Goal: Information Seeking & Learning: Find specific fact

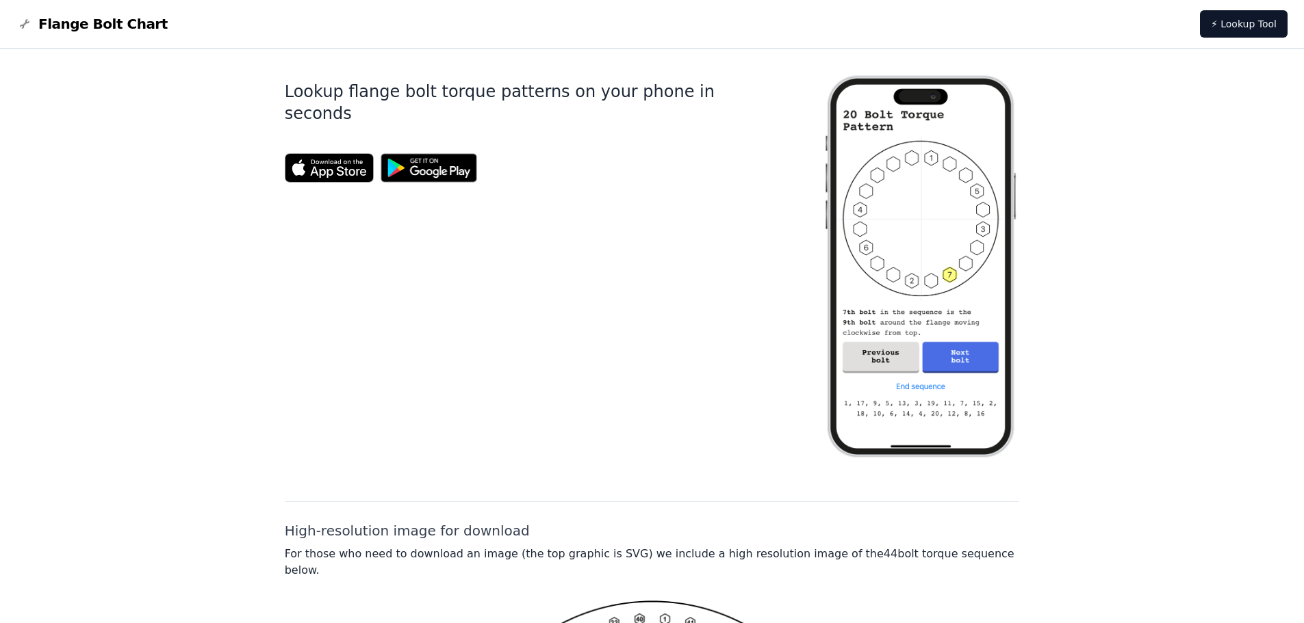
scroll to position [398, 0]
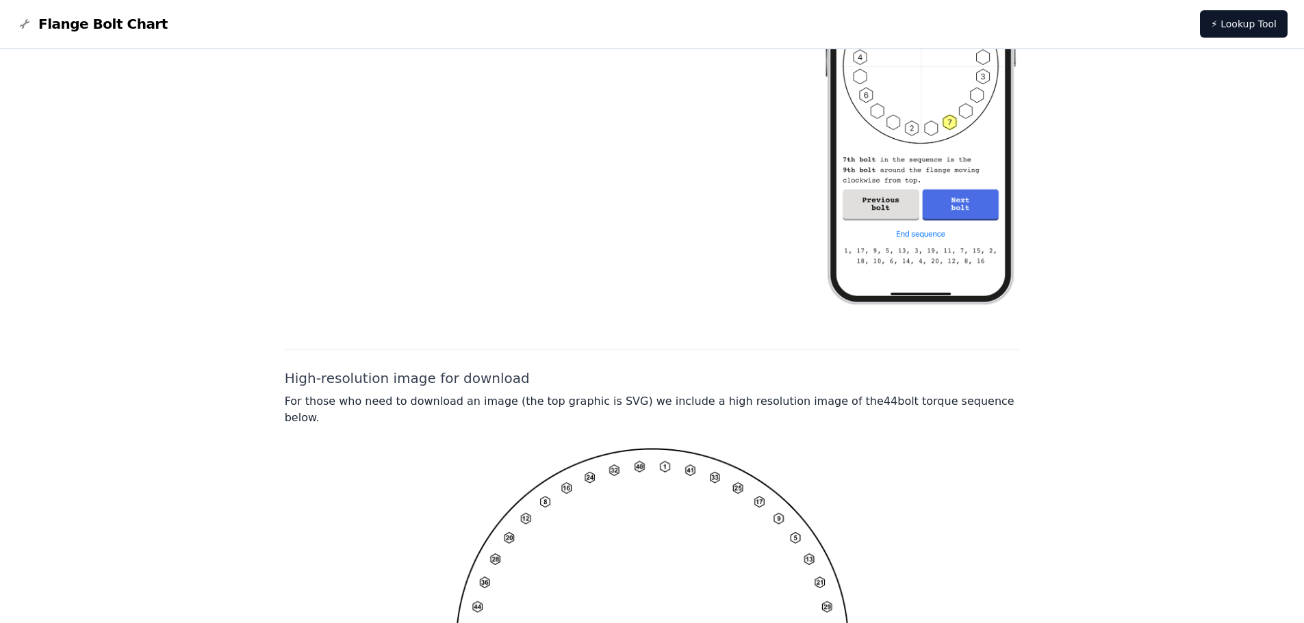
scroll to position [398, 0]
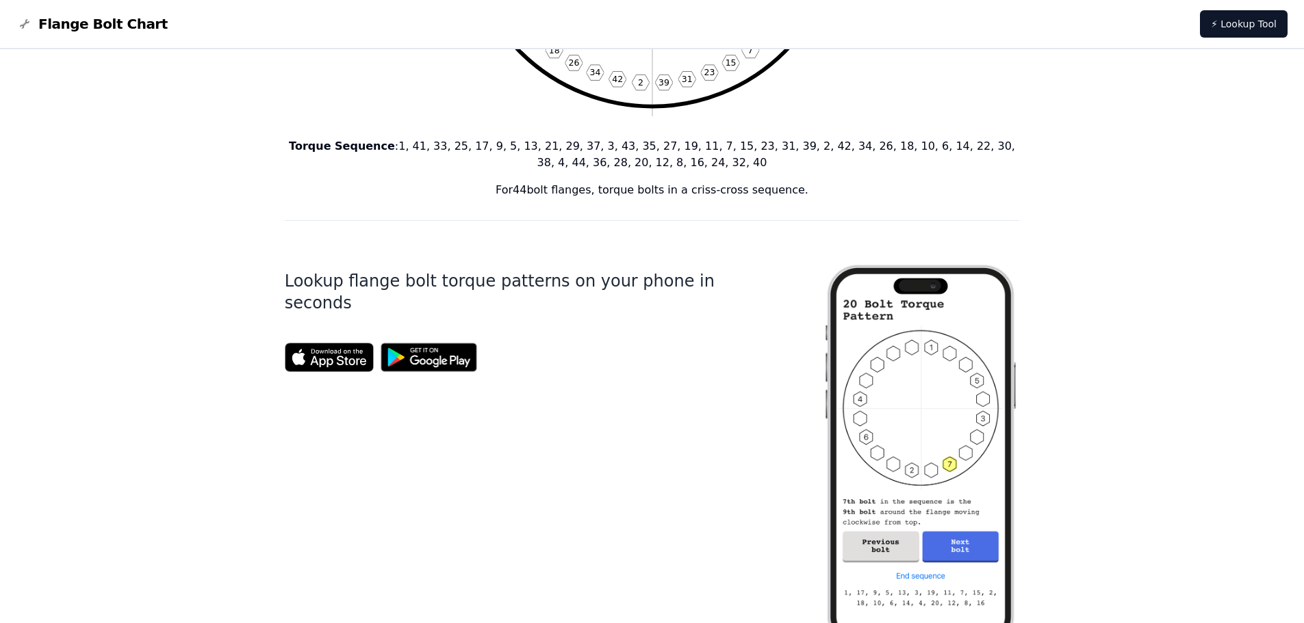
click at [1120, 338] on div "44 Bolt Torque Pattern 1 41 33 25 17 9 5 13 21 29 37 3 43 35 27 19 11 7 15 23 3…" at bounding box center [652, 453] width 1304 height 1605
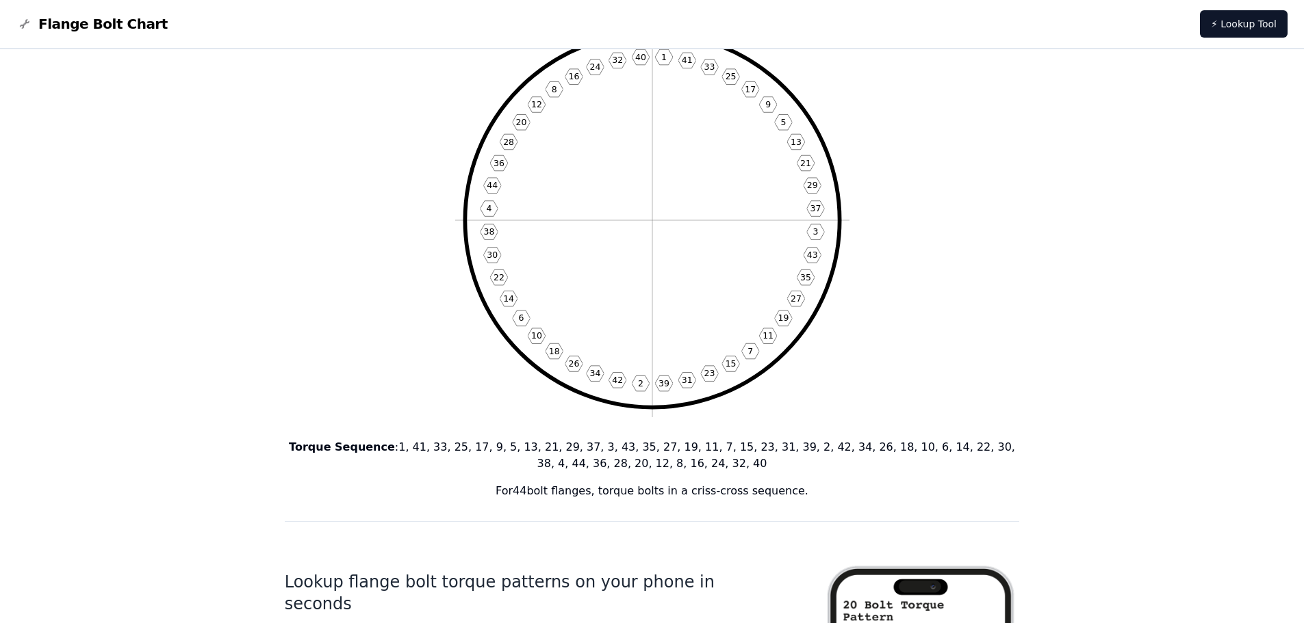
scroll to position [0, 0]
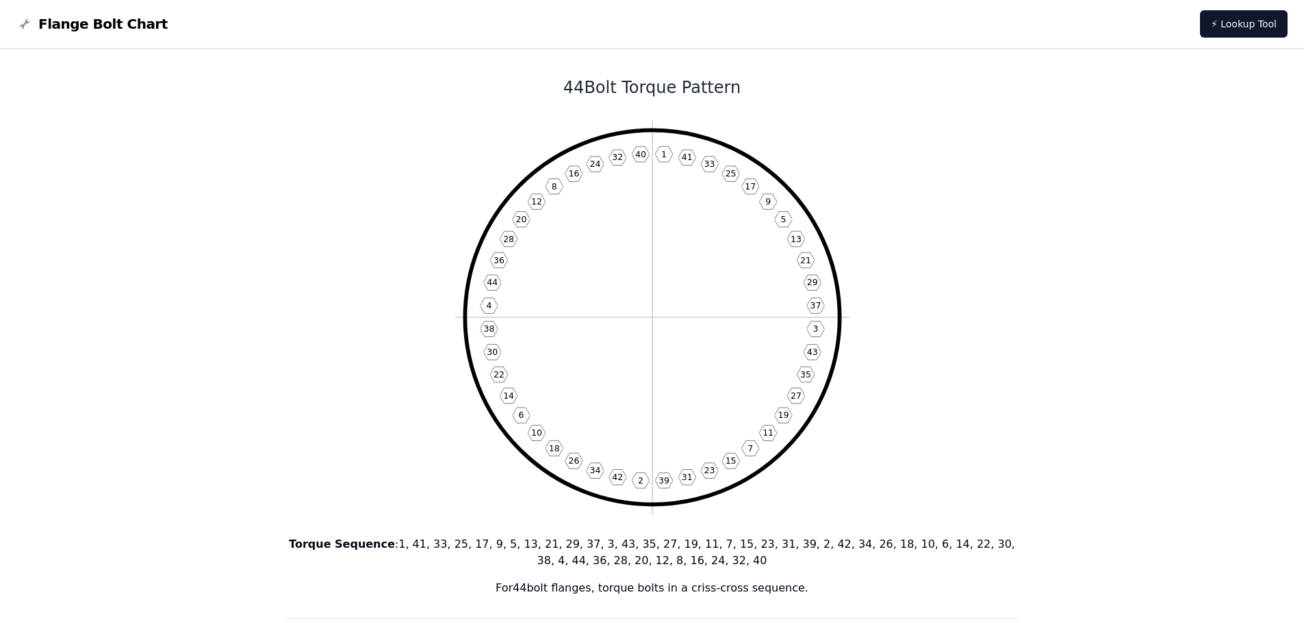
click at [120, 21] on span "Flange Bolt Chart" at bounding box center [102, 23] width 129 height 19
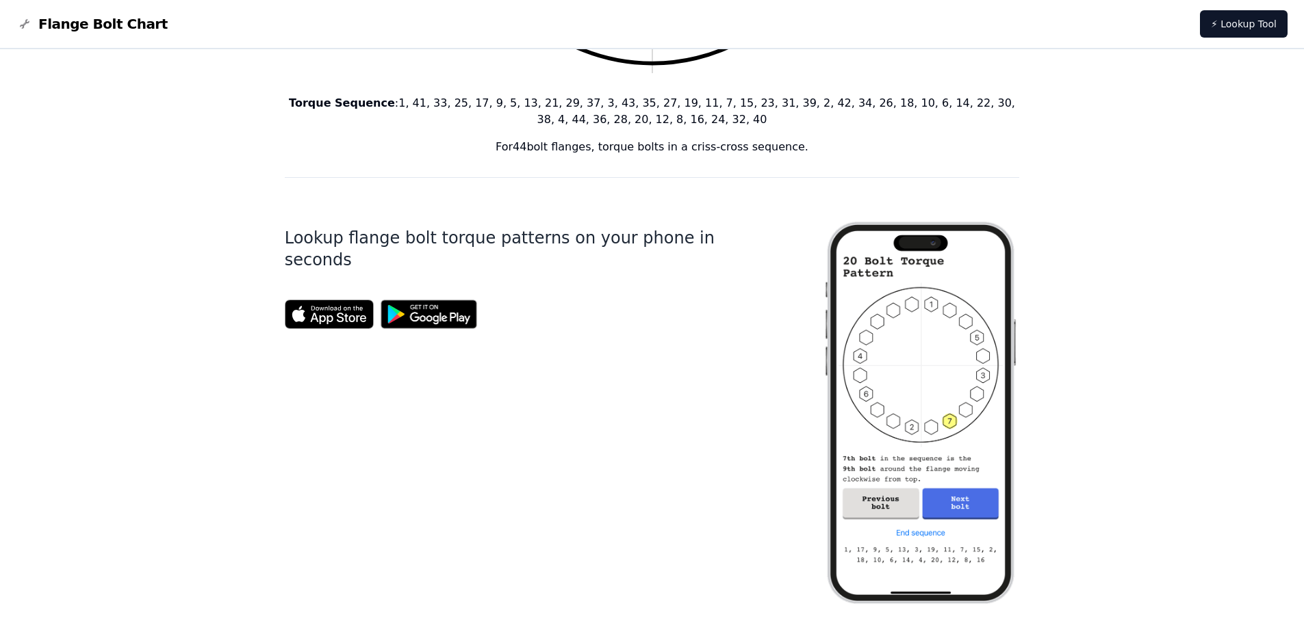
scroll to position [261, 0]
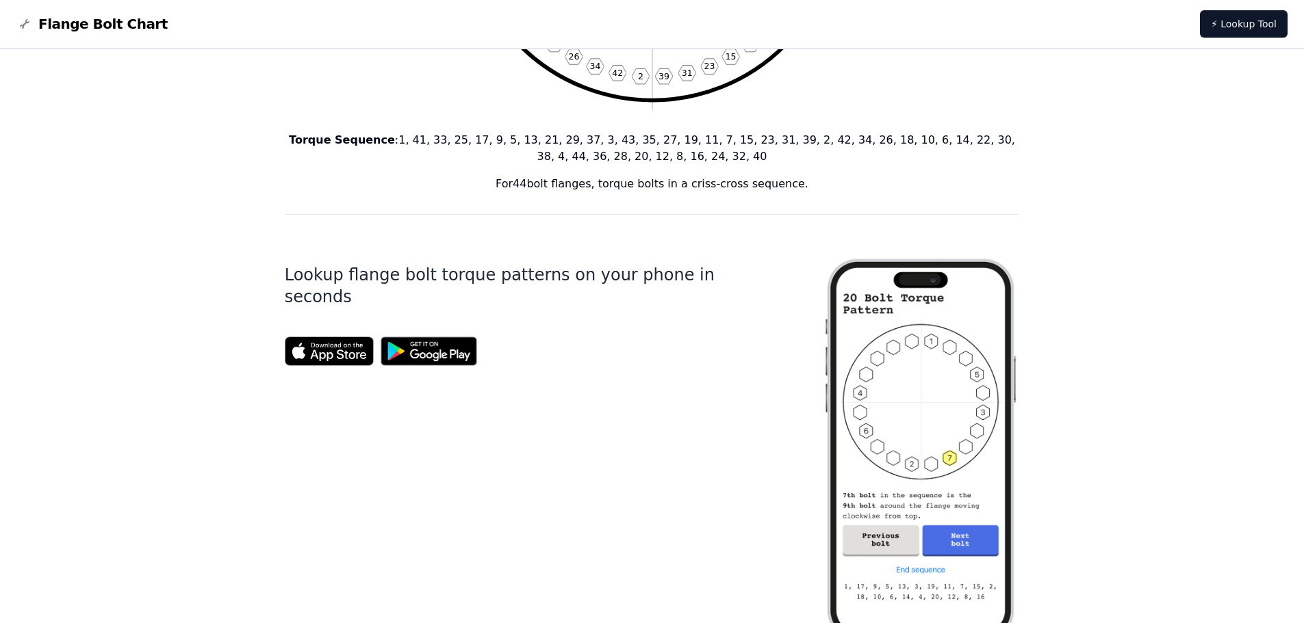
scroll to position [261, 0]
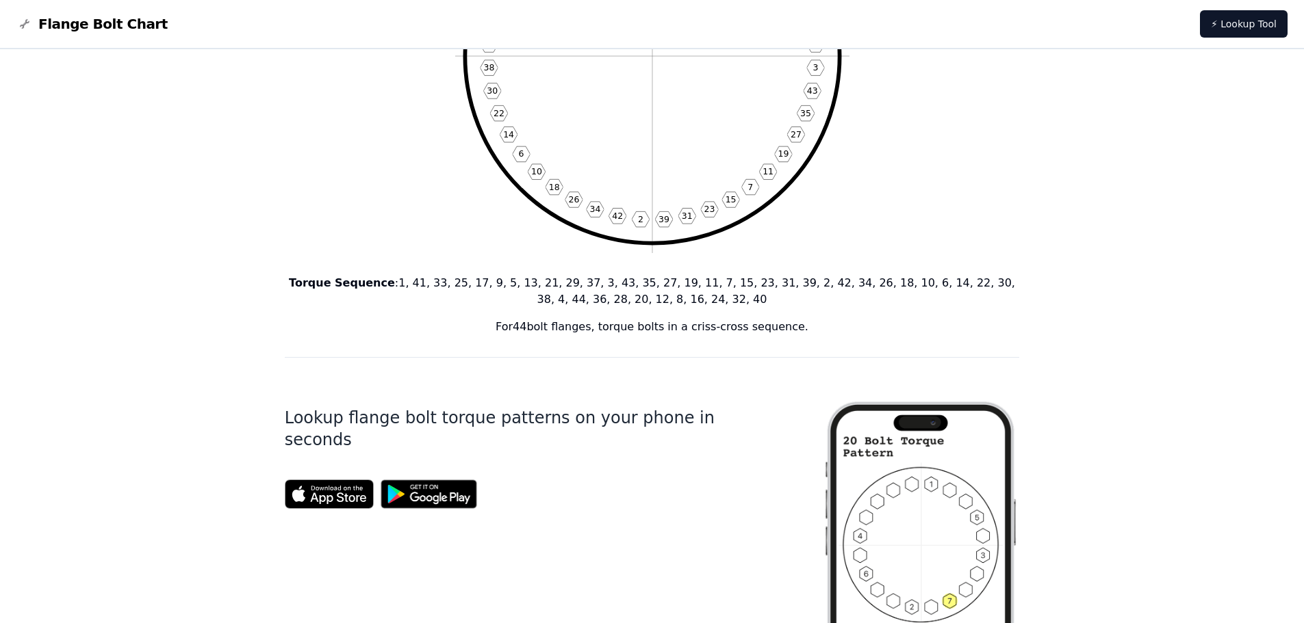
click at [46, 21] on span "Flange Bolt Chart" at bounding box center [102, 23] width 129 height 19
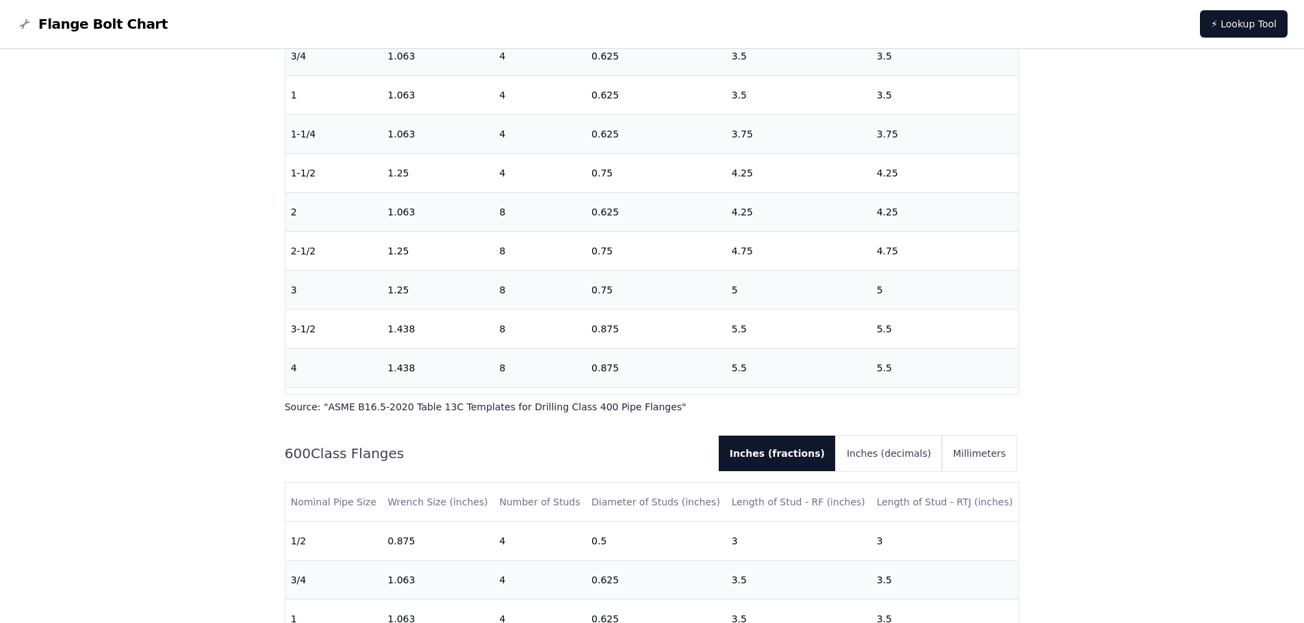
scroll to position [1437, 0]
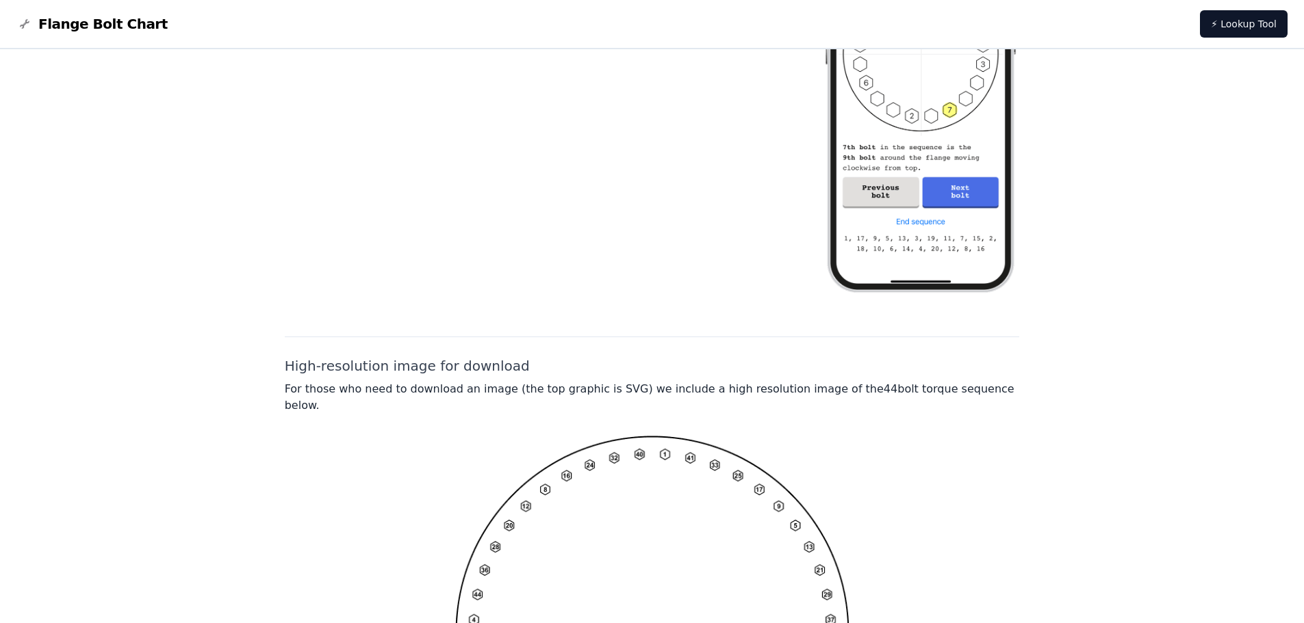
scroll to position [342, 0]
